Goal: Information Seeking & Learning: Learn about a topic

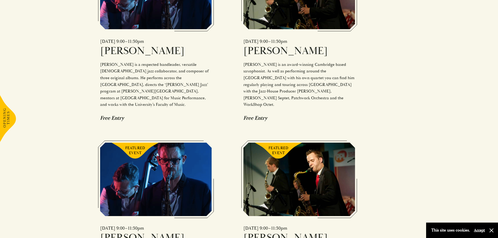
scroll to position [471, 0]
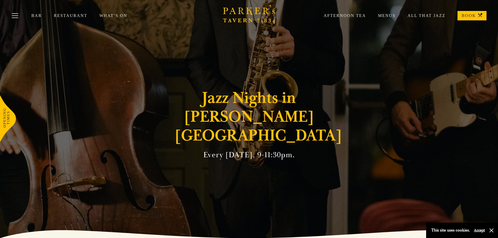
click at [390, 15] on link "Menus" at bounding box center [381, 15] width 30 height 5
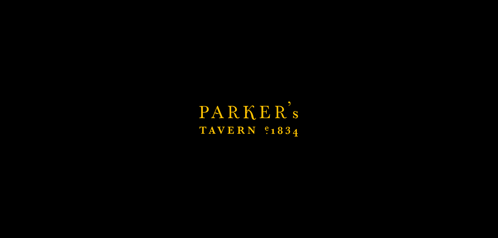
scroll to position [157, 0]
